Goal: Task Accomplishment & Management: Manage account settings

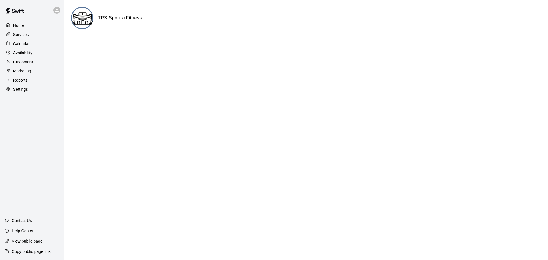
click at [30, 47] on div "Calendar" at bounding box center [32, 43] width 55 height 9
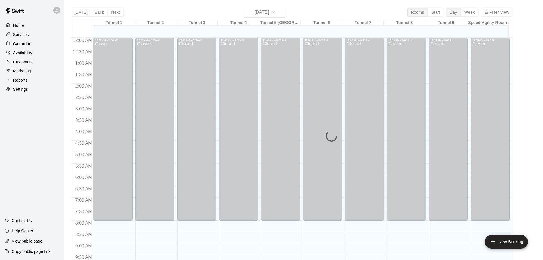
scroll to position [302, 0]
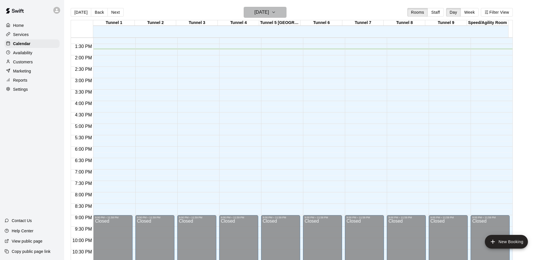
click at [276, 14] on icon "button" at bounding box center [274, 12] width 5 height 7
click at [285, 14] on div at bounding box center [271, 130] width 543 height 260
click at [276, 14] on icon "button" at bounding box center [274, 12] width 5 height 7
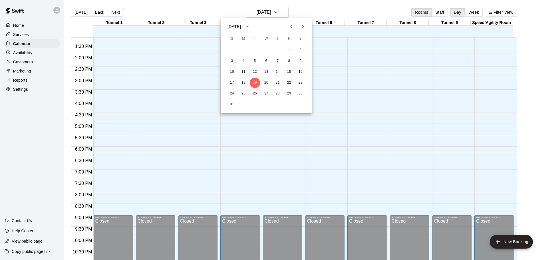
click at [301, 29] on icon "Next month" at bounding box center [302, 26] width 7 height 7
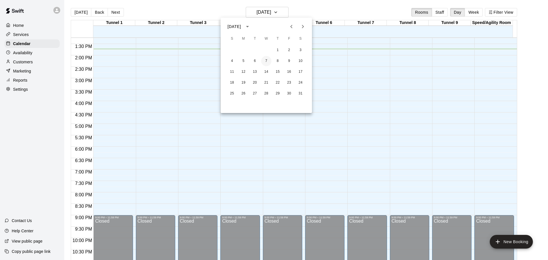
click at [263, 62] on button "7" at bounding box center [266, 61] width 10 height 10
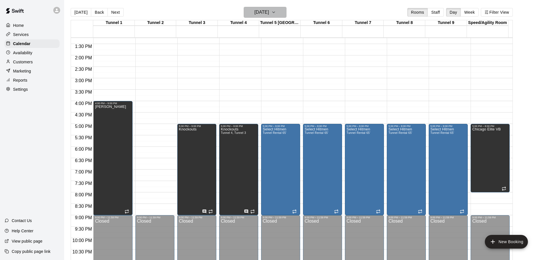
click at [269, 12] on h6 "[DATE]" at bounding box center [262, 12] width 15 height 8
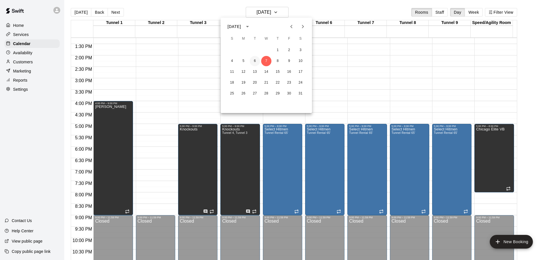
click at [254, 60] on button "6" at bounding box center [255, 61] width 10 height 10
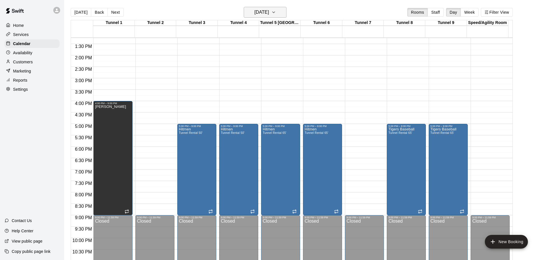
click at [266, 13] on h6 "[DATE]" at bounding box center [262, 12] width 15 height 8
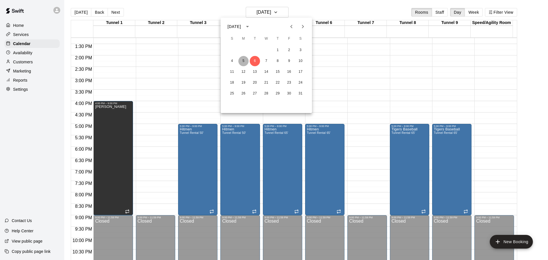
click at [242, 59] on button "5" at bounding box center [243, 61] width 10 height 10
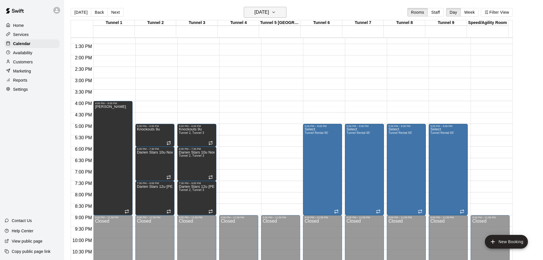
click at [283, 16] on button "[DATE]" at bounding box center [265, 12] width 43 height 11
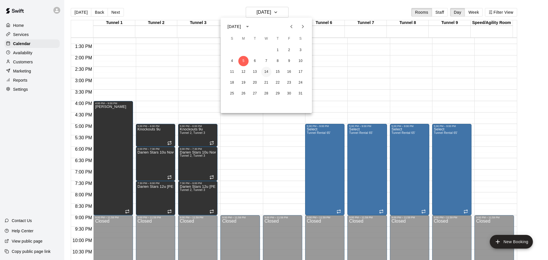
click at [266, 71] on button "14" at bounding box center [266, 72] width 10 height 10
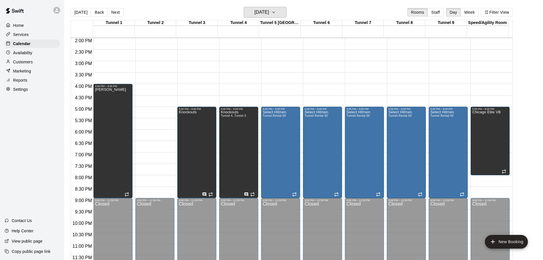
scroll to position [320, 0]
click at [269, 11] on h6 "[DATE]" at bounding box center [262, 12] width 15 height 8
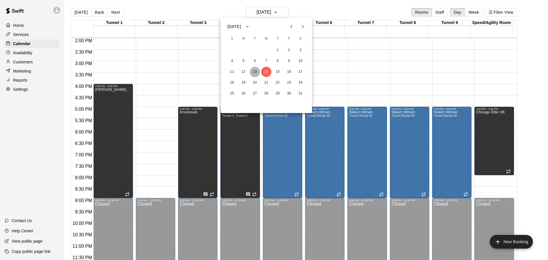
click at [255, 69] on button "13" at bounding box center [255, 72] width 10 height 10
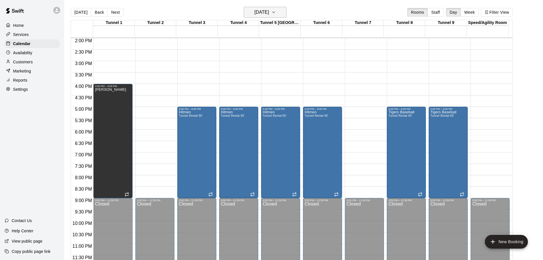
click at [276, 10] on icon "button" at bounding box center [274, 12] width 5 height 7
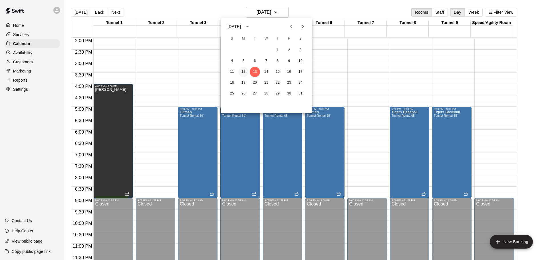
click at [243, 71] on button "12" at bounding box center [243, 72] width 10 height 10
